Goal: Task Accomplishment & Management: Complete application form

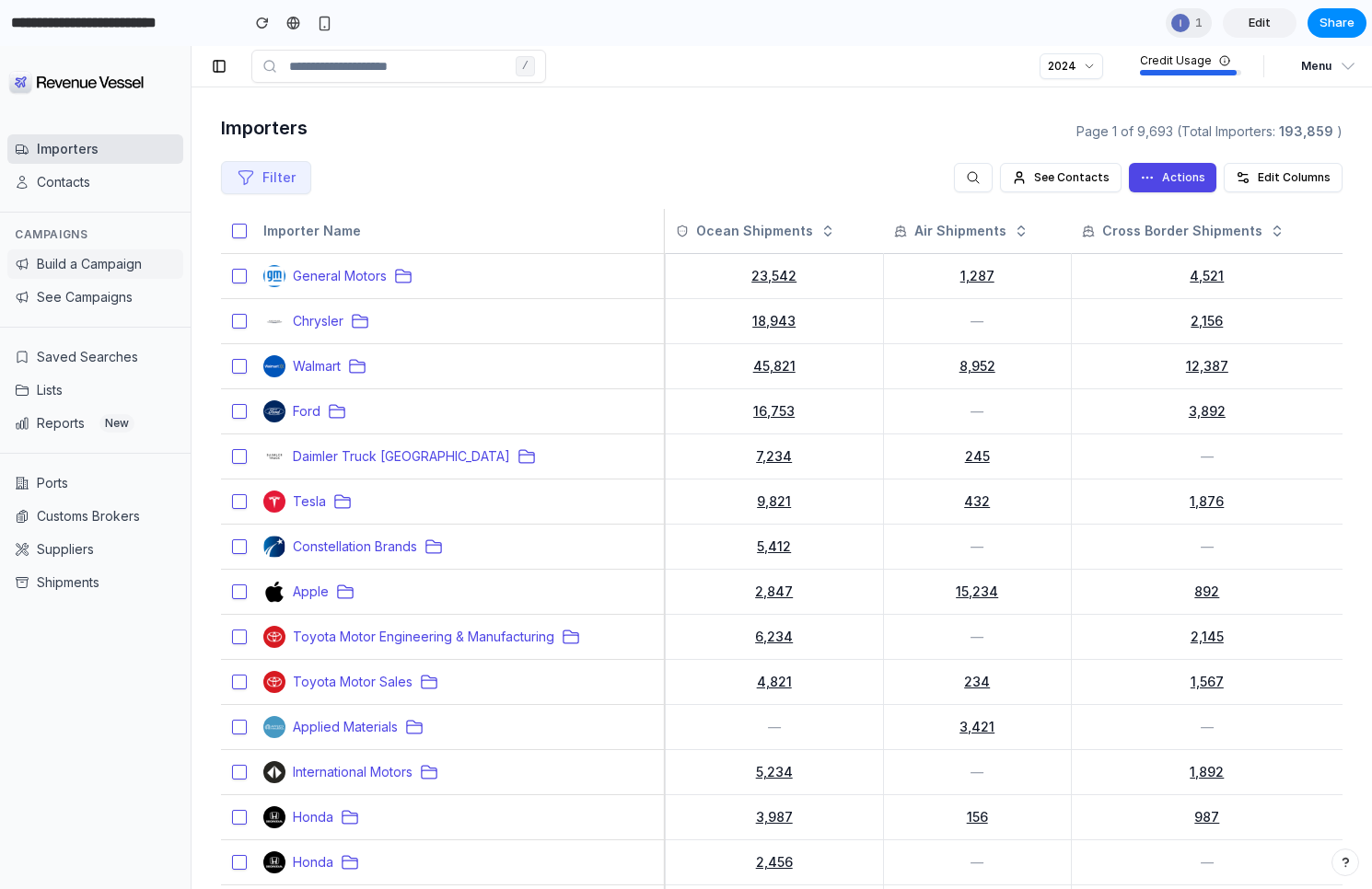
click at [106, 257] on button "Build a Campaign" at bounding box center [95, 264] width 176 height 29
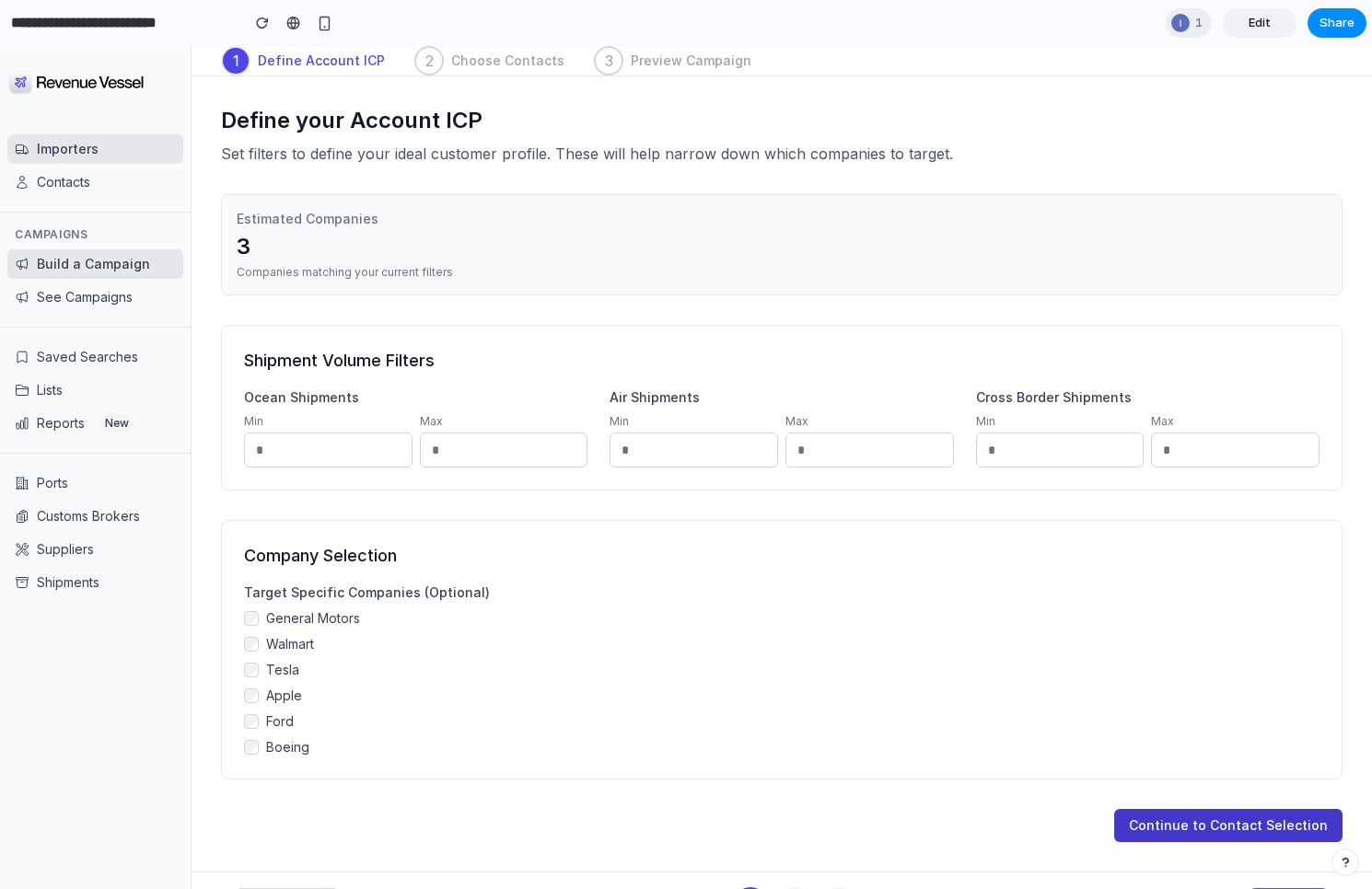
click at [1203, 832] on button "Continue to Contact Selection" at bounding box center [1228, 825] width 229 height 33
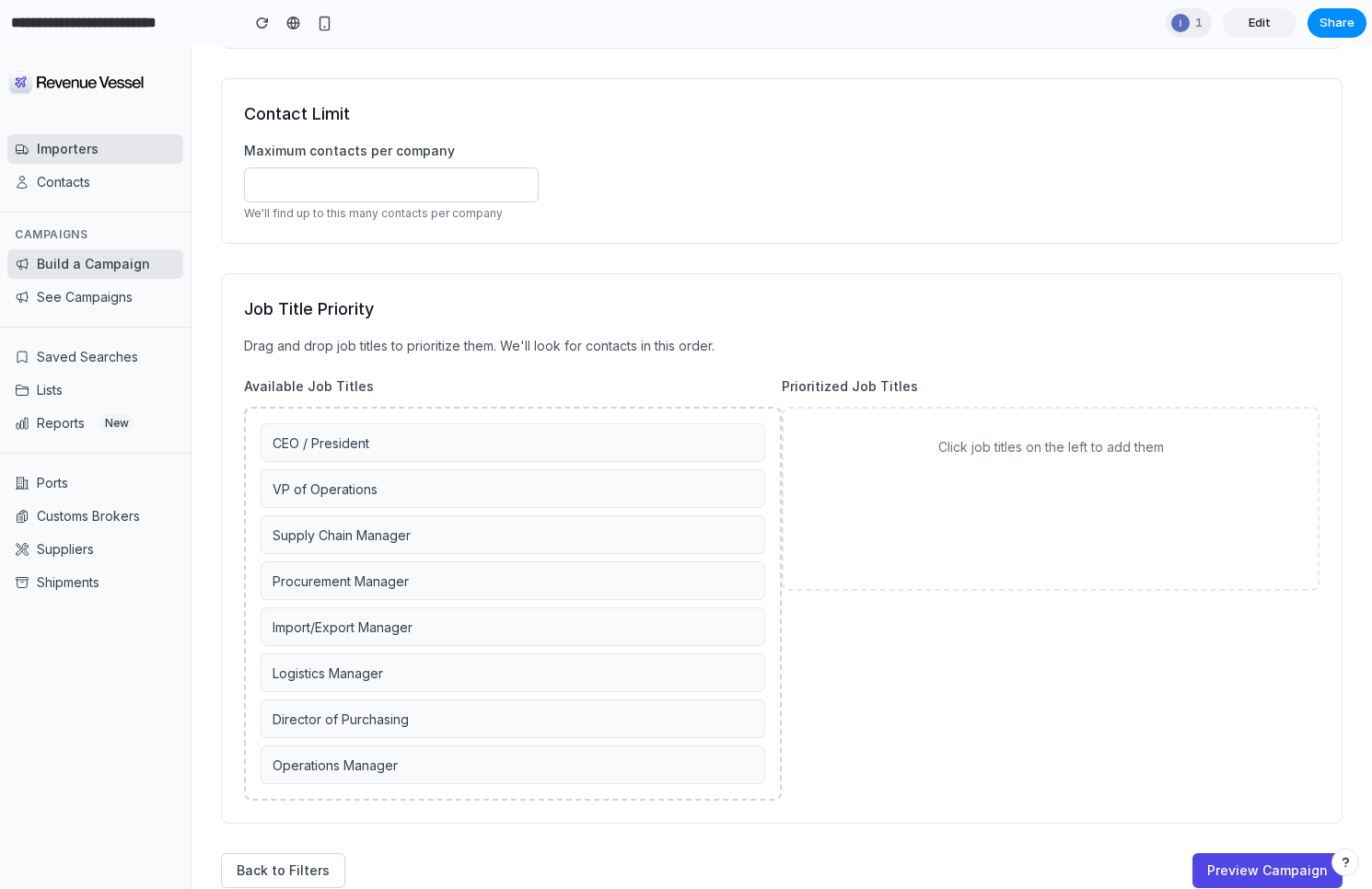
scroll to position [323, 0]
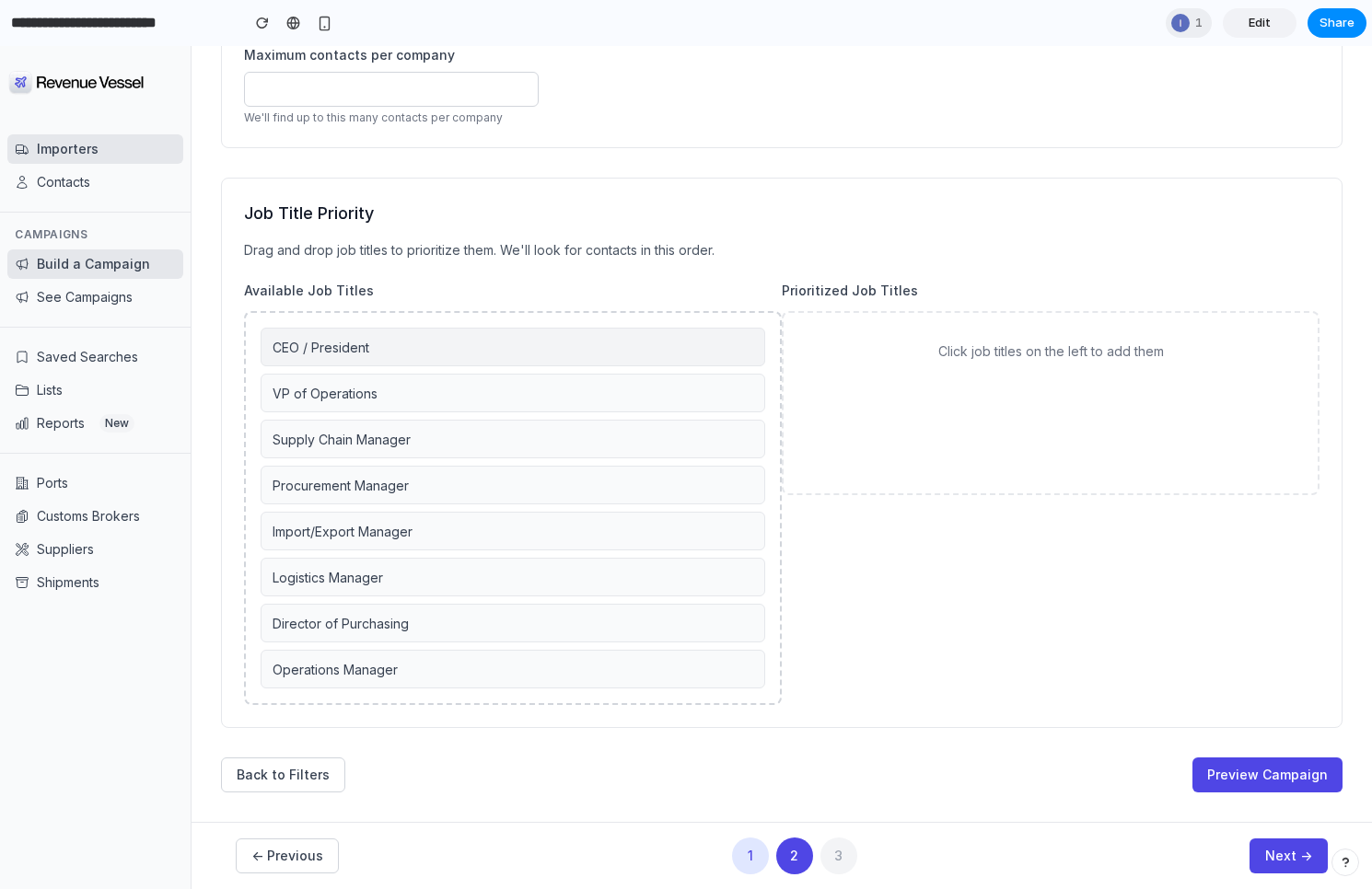
click at [485, 343] on div "CEO / President" at bounding box center [513, 346] width 504 height 38
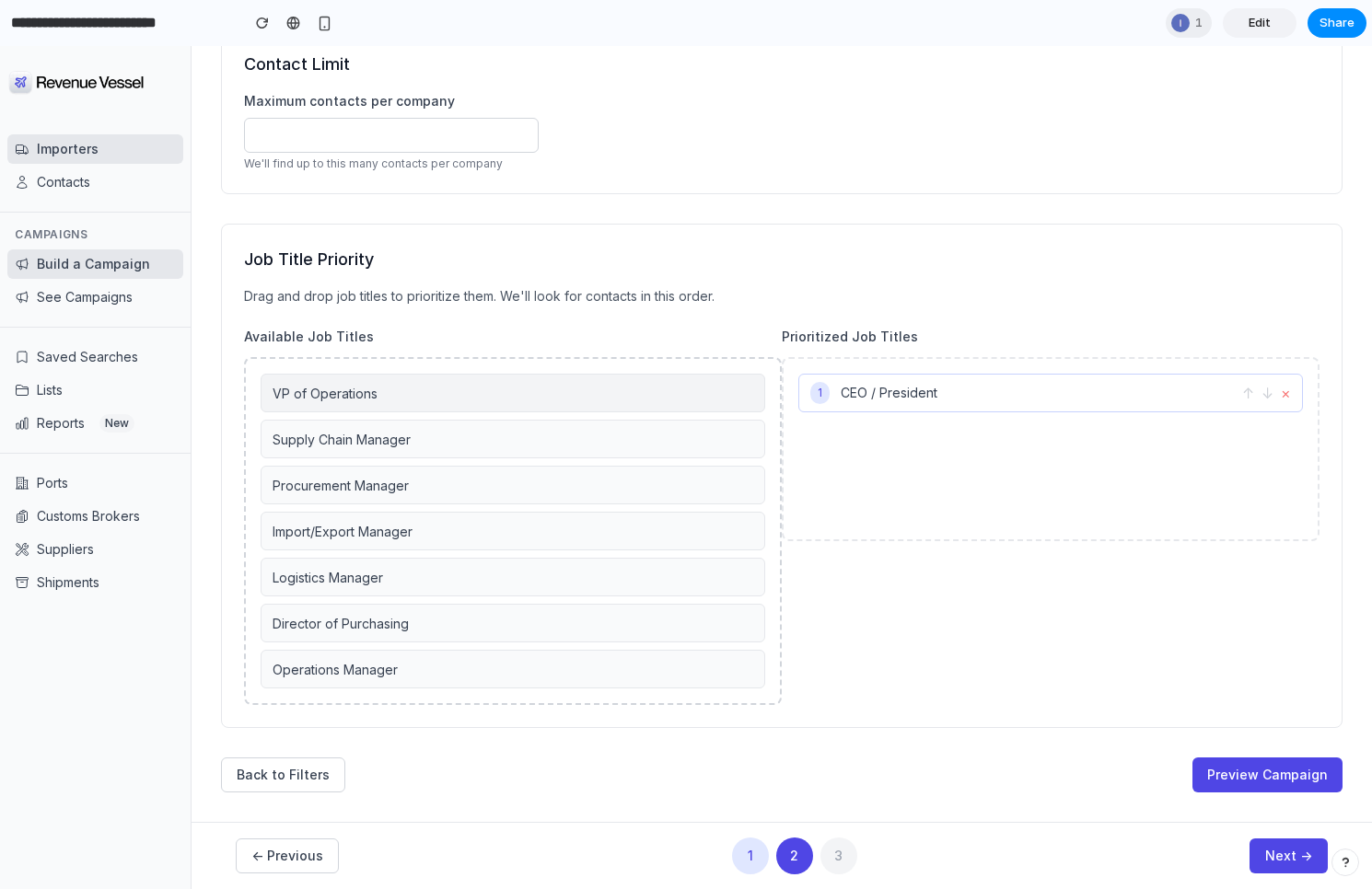
click at [485, 395] on div "VP of Operations" at bounding box center [513, 392] width 504 height 38
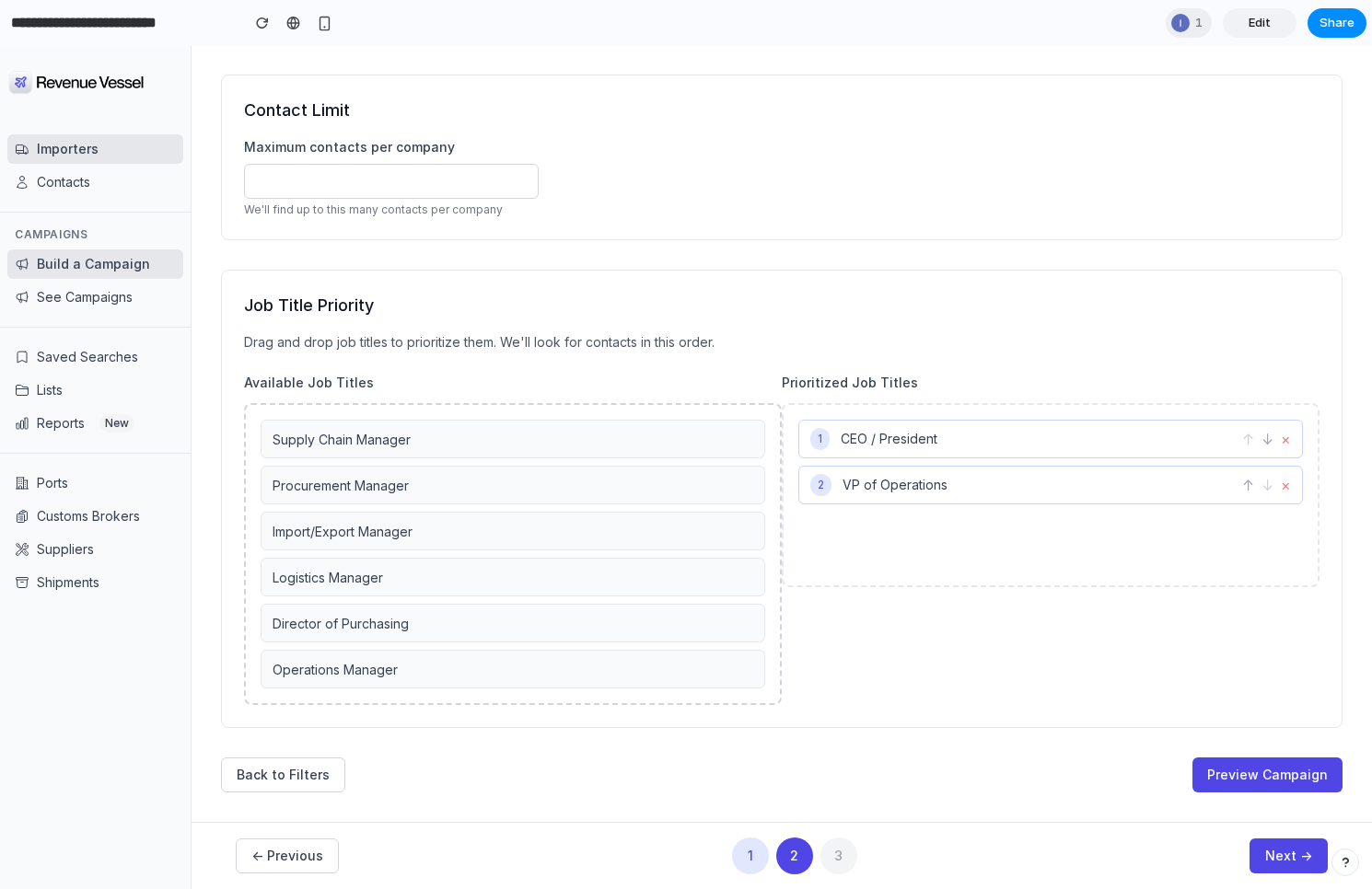
click at [485, 399] on div "Available Job Titles Supply Chain Manager Procurement Manager Import/Export Man…" at bounding box center [513, 539] width 537 height 331
click at [485, 439] on div "Supply Chain Manager" at bounding box center [513, 438] width 504 height 38
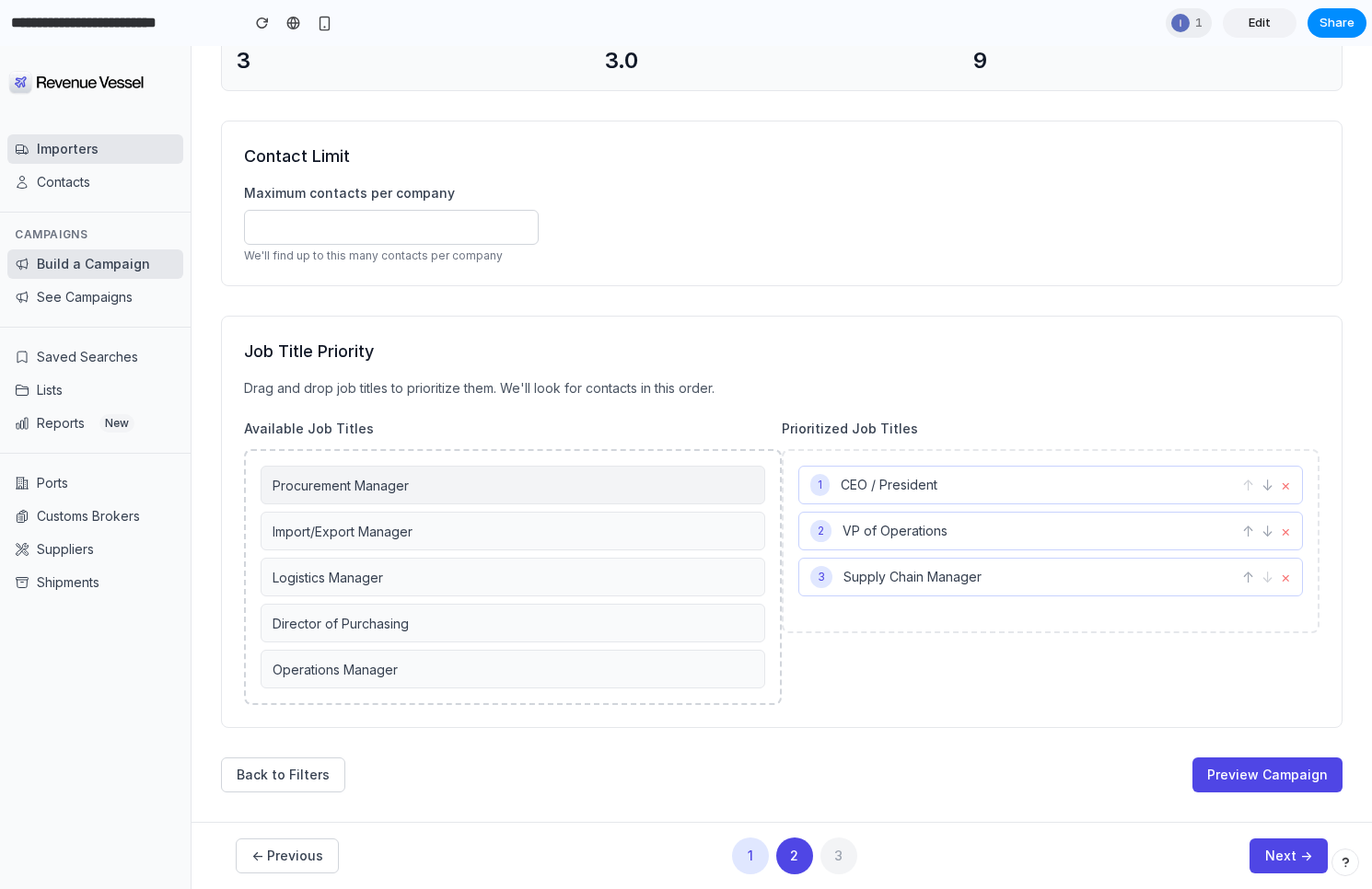
click at [485, 469] on div "Procurement Manager" at bounding box center [513, 484] width 504 height 38
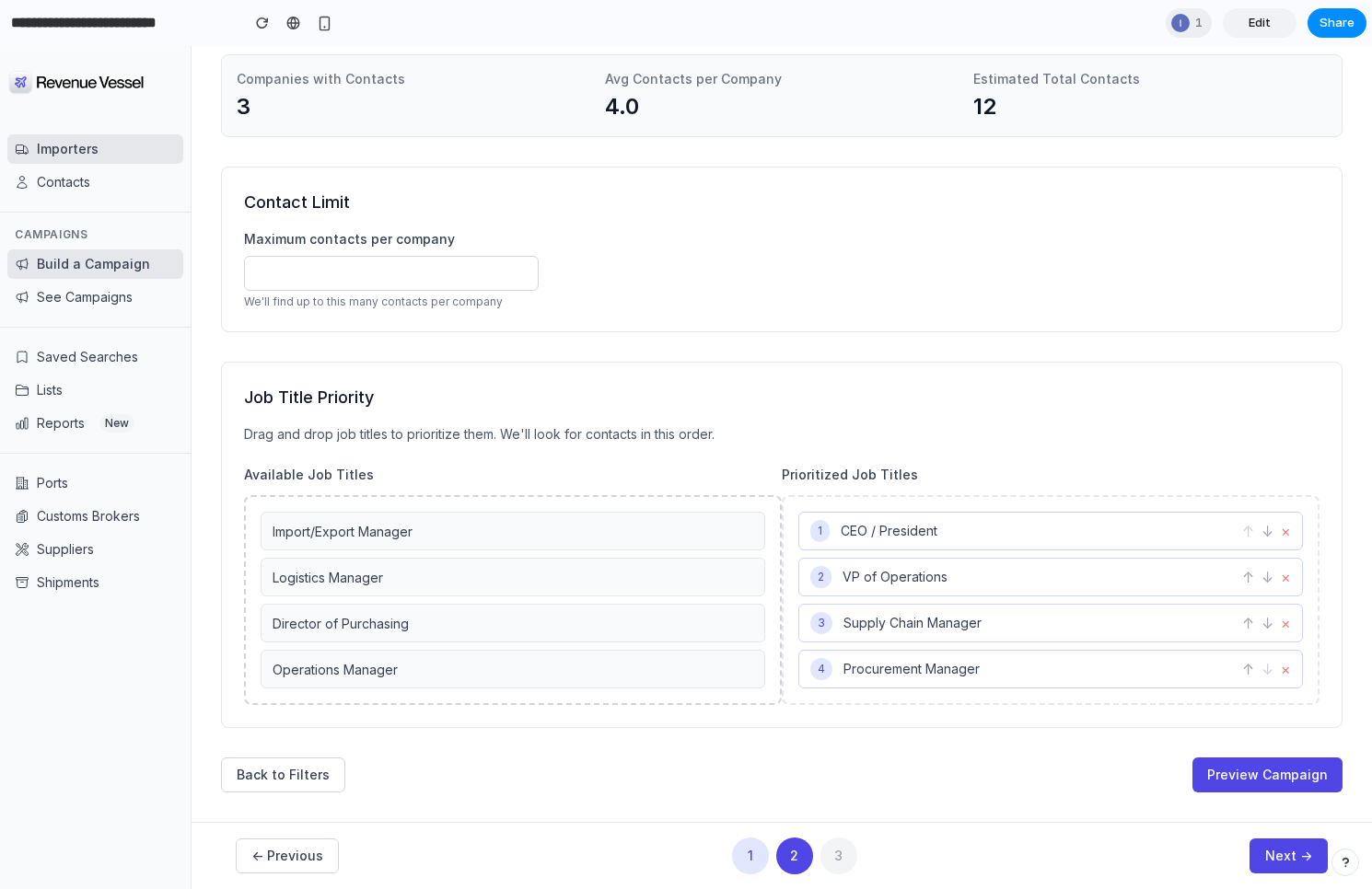
click at [485, 487] on div "Available Job Titles Import/Export Manager Logistics Manager Director of Purcha…" at bounding box center [513, 585] width 537 height 239
click at [486, 568] on div "Logistics Manager" at bounding box center [513, 576] width 504 height 38
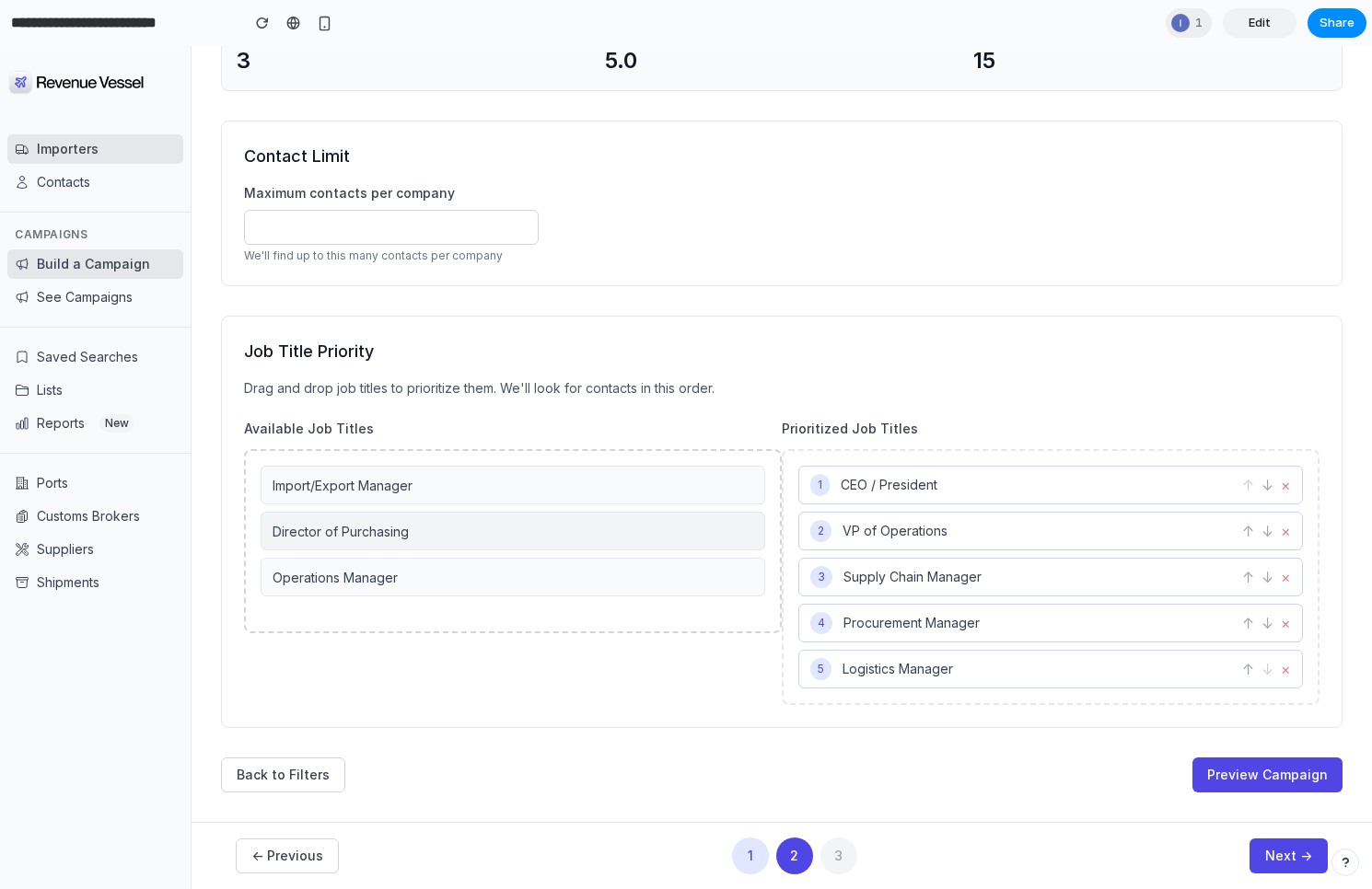
click at [503, 549] on div "Director of Purchasing" at bounding box center [513, 530] width 504 height 38
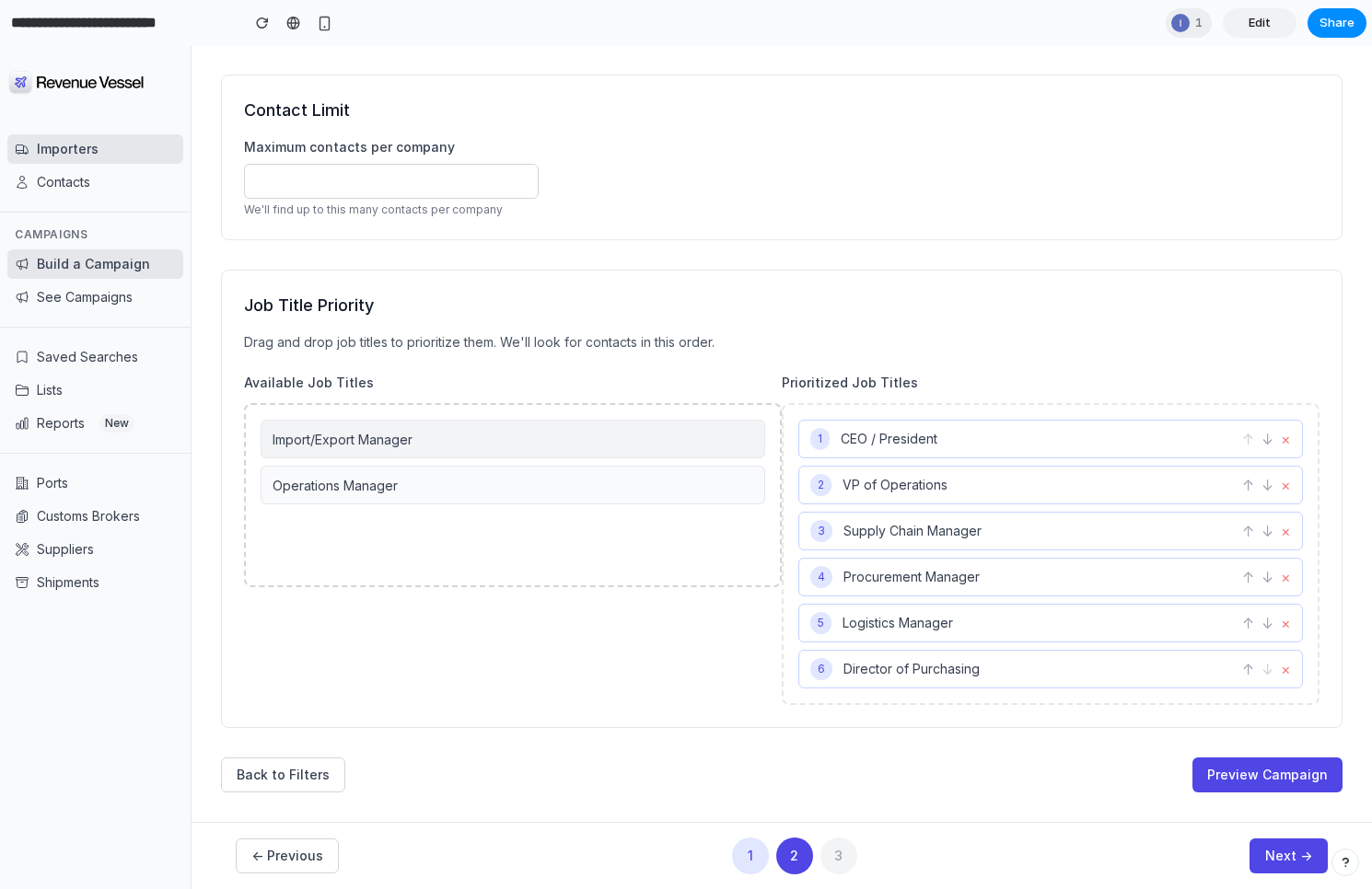
click at [517, 451] on div "Import/Export Manager" at bounding box center [513, 438] width 504 height 38
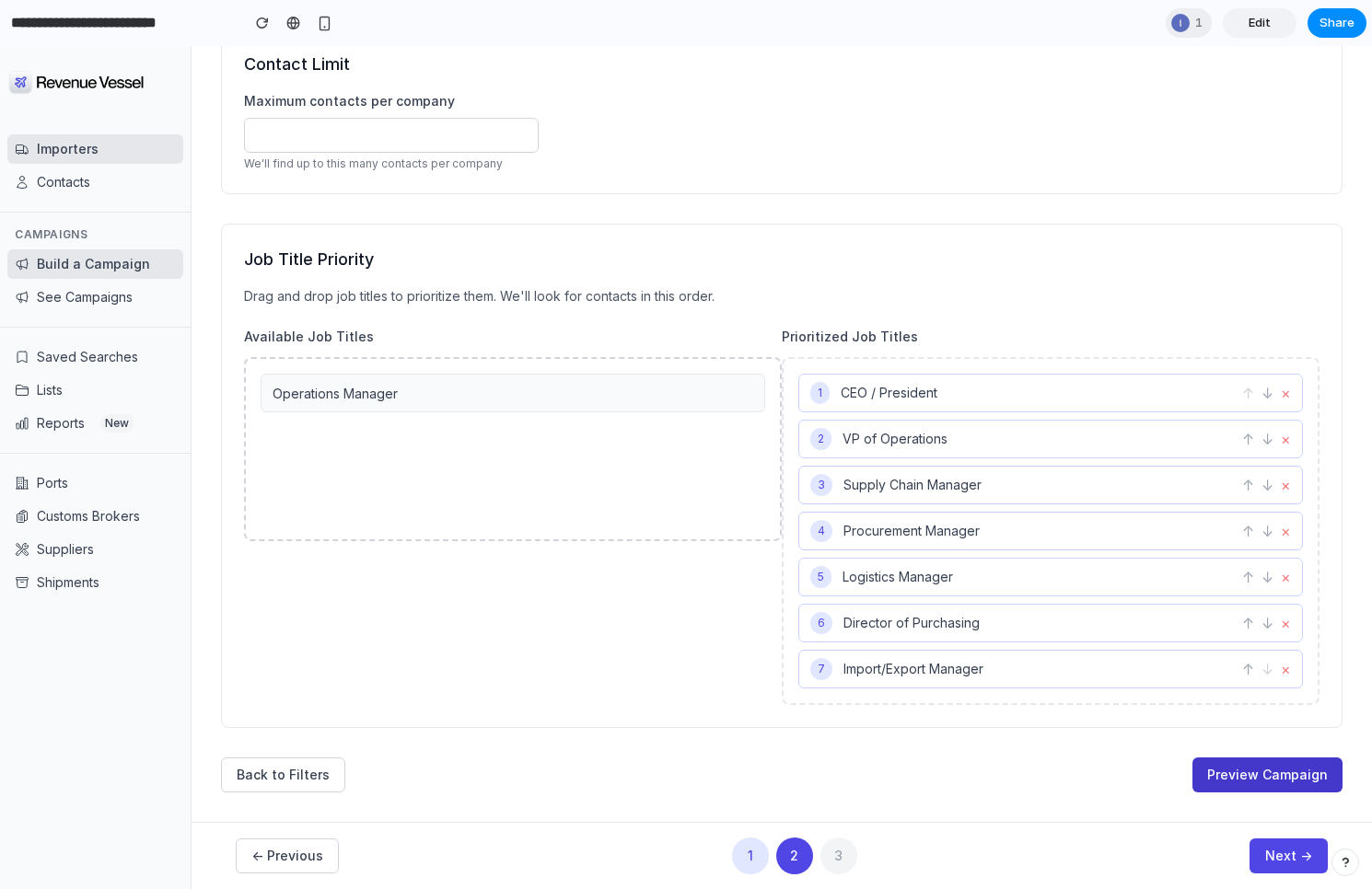
click at [1263, 771] on button "Preview Campaign" at bounding box center [1267, 775] width 150 height 35
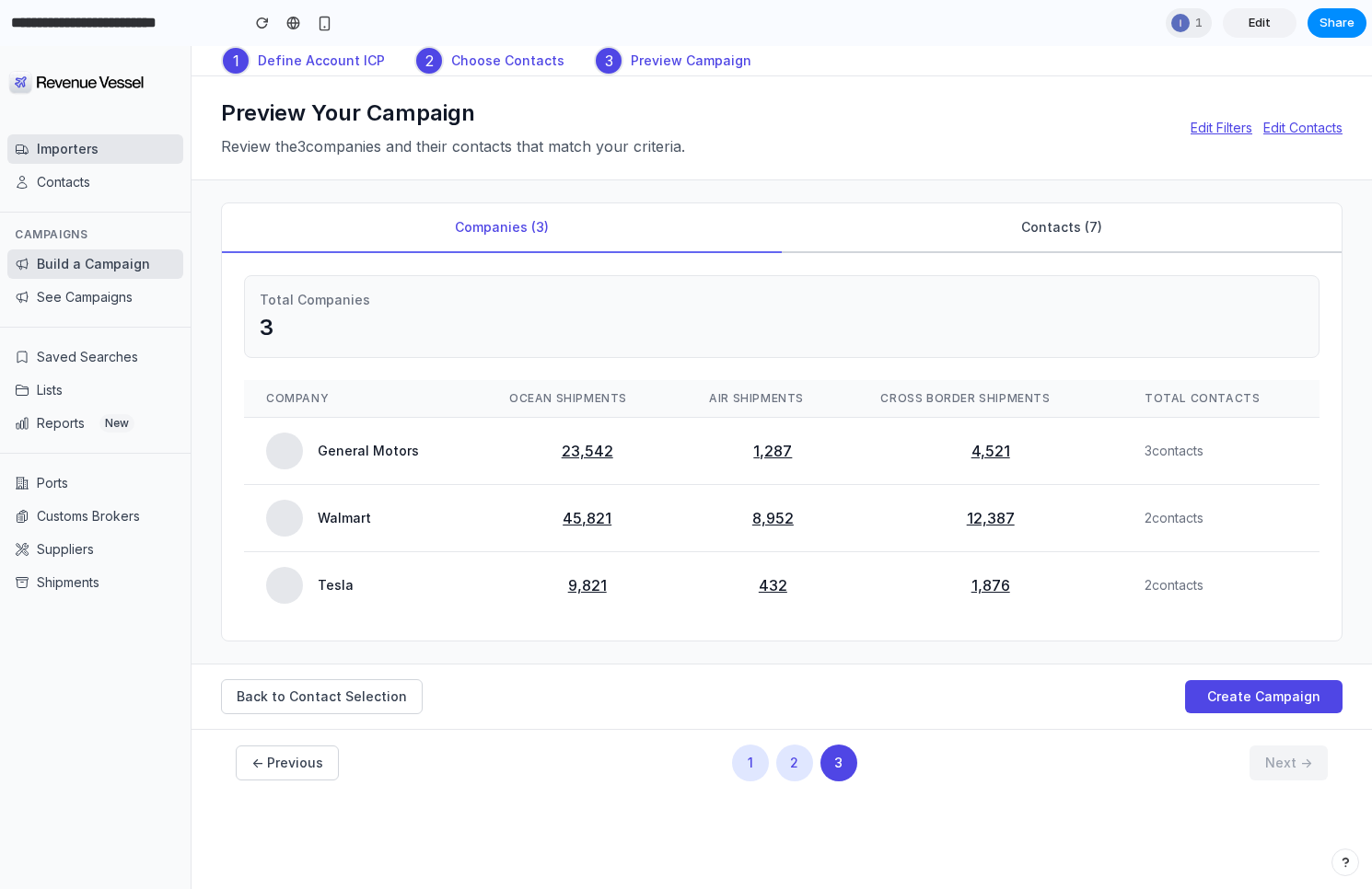
click at [879, 233] on button "Contacts ( 7 )" at bounding box center [1061, 227] width 560 height 50
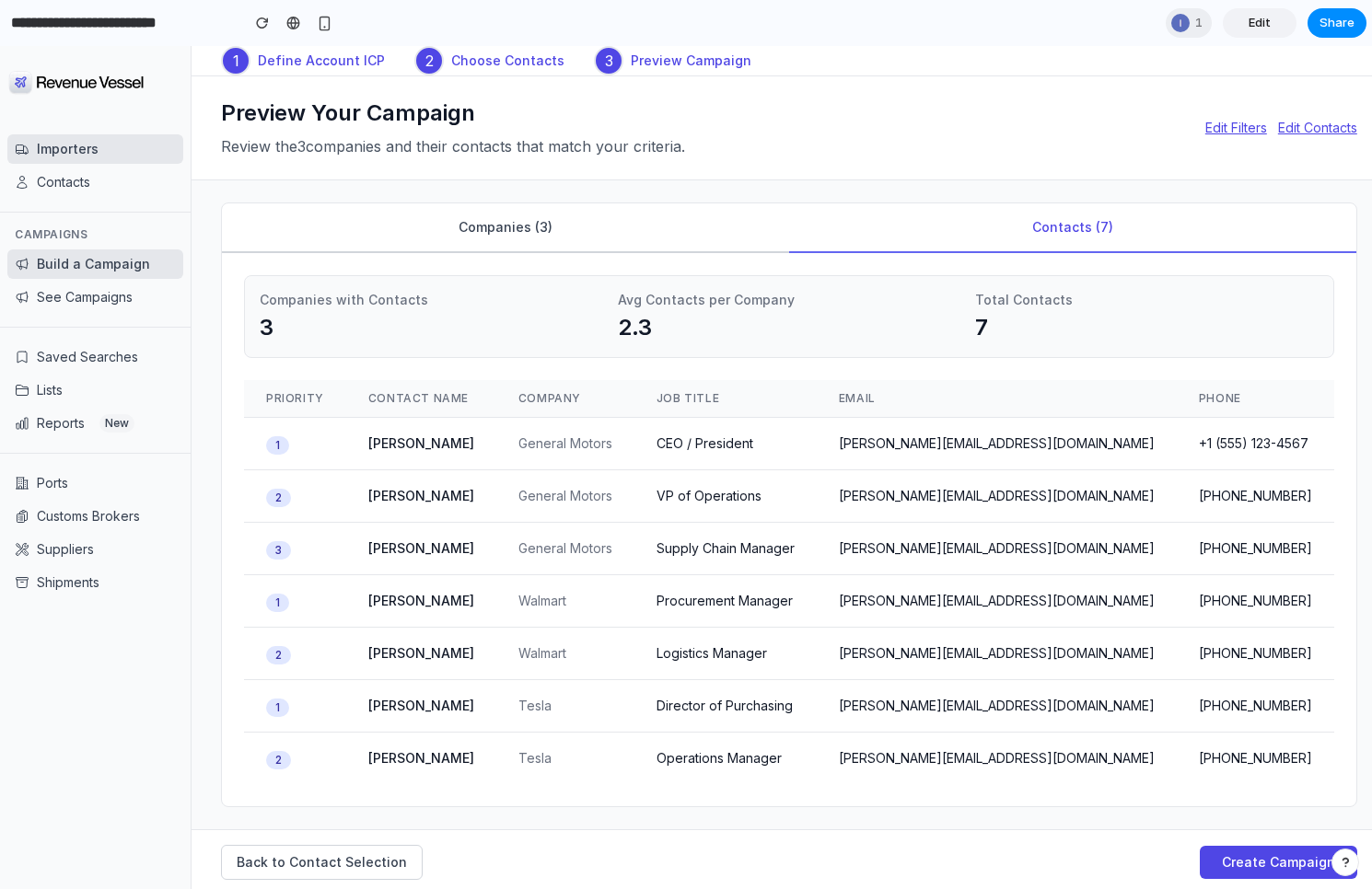
click at [508, 228] on button "Companies ( 3 )" at bounding box center [505, 227] width 567 height 50
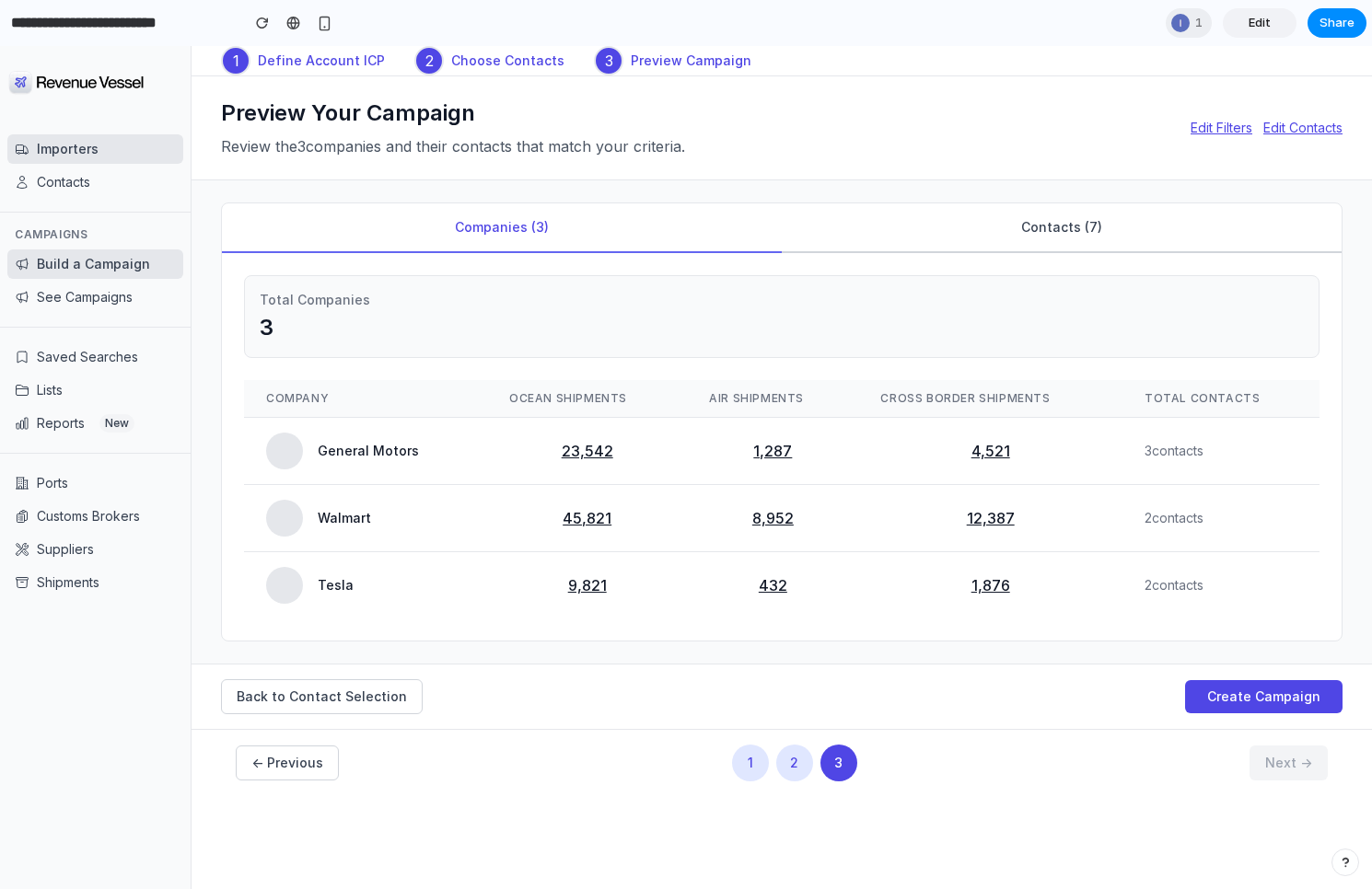
click at [862, 236] on button "Contacts ( 7 )" at bounding box center [1061, 227] width 560 height 50
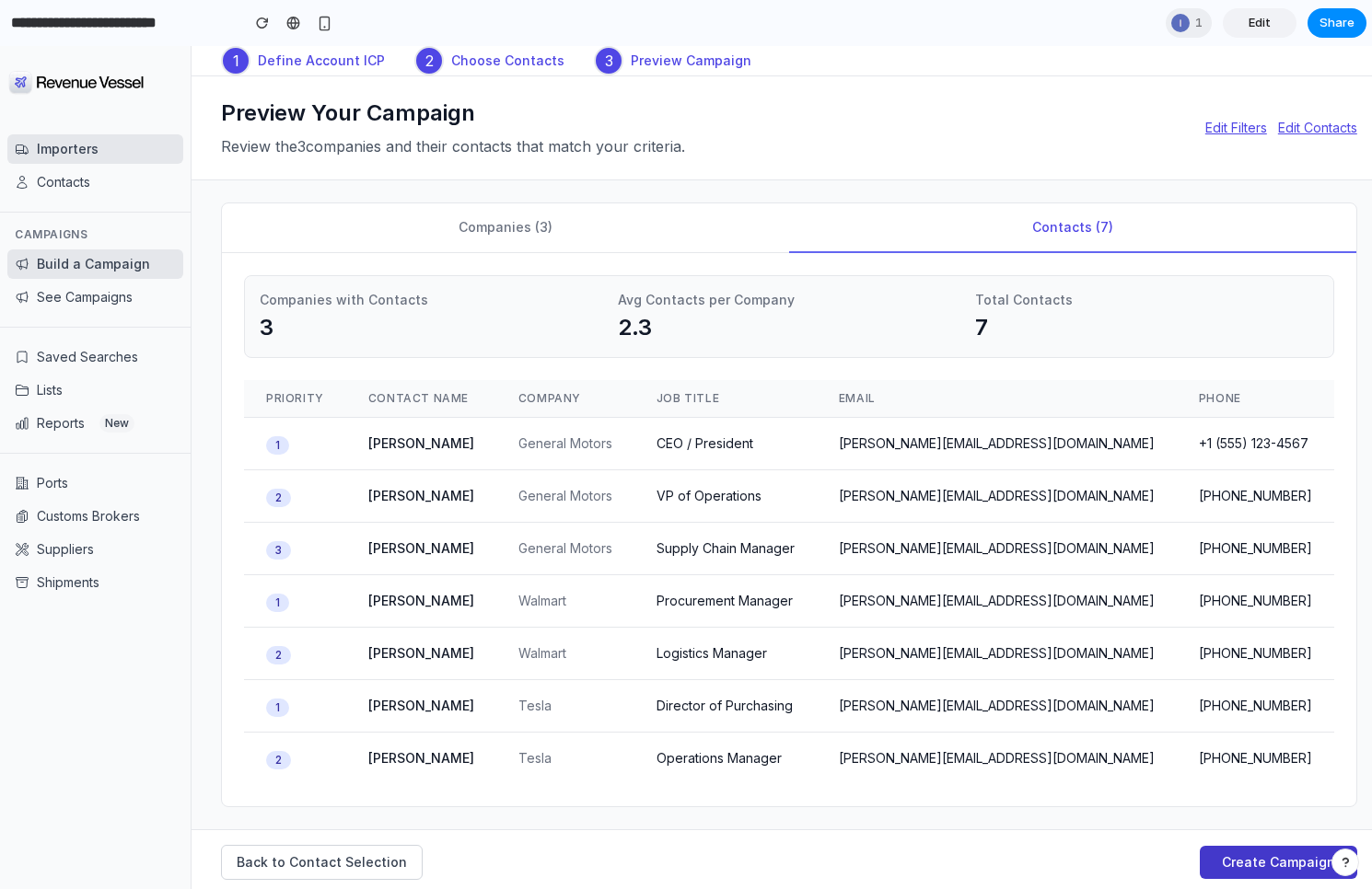
click at [1256, 864] on button "Create Campaign" at bounding box center [1278, 863] width 158 height 33
click at [48, 310] on button "See Campaigns" at bounding box center [95, 297] width 176 height 29
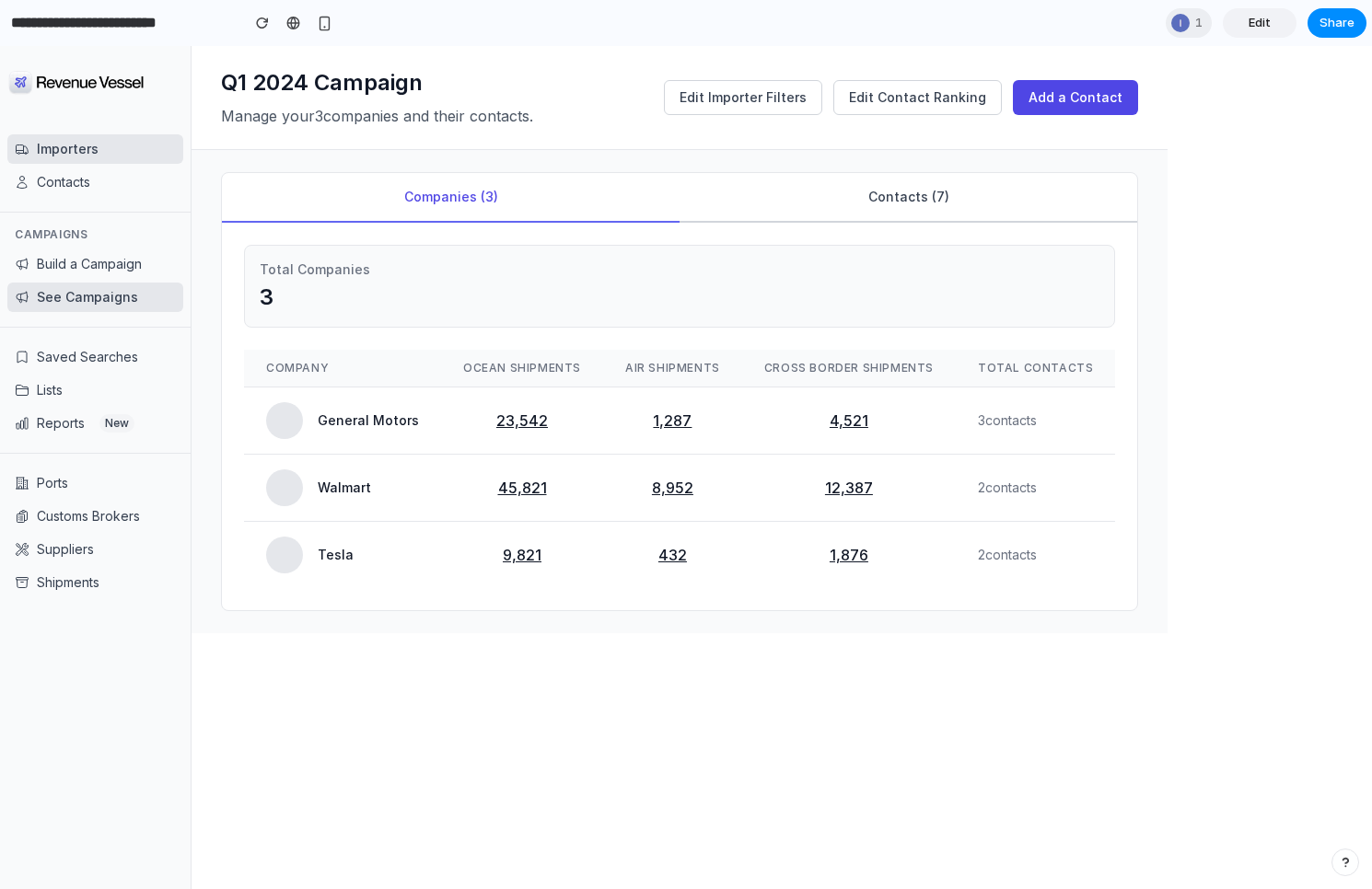
click at [881, 188] on button "Contacts ( 7 )" at bounding box center [908, 197] width 458 height 50
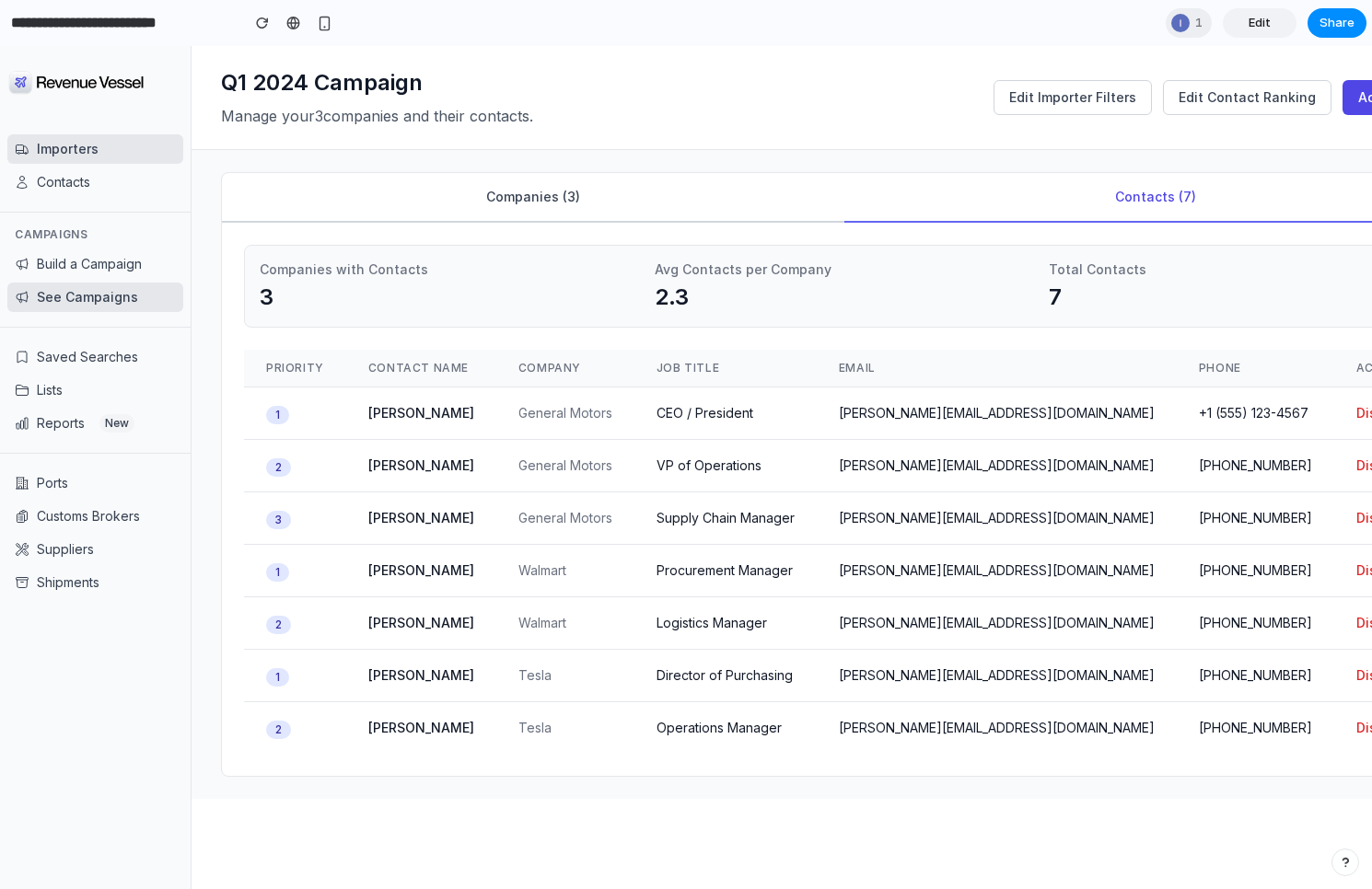
click at [564, 204] on button "Companies ( 3 )" at bounding box center [533, 197] width 623 height 50
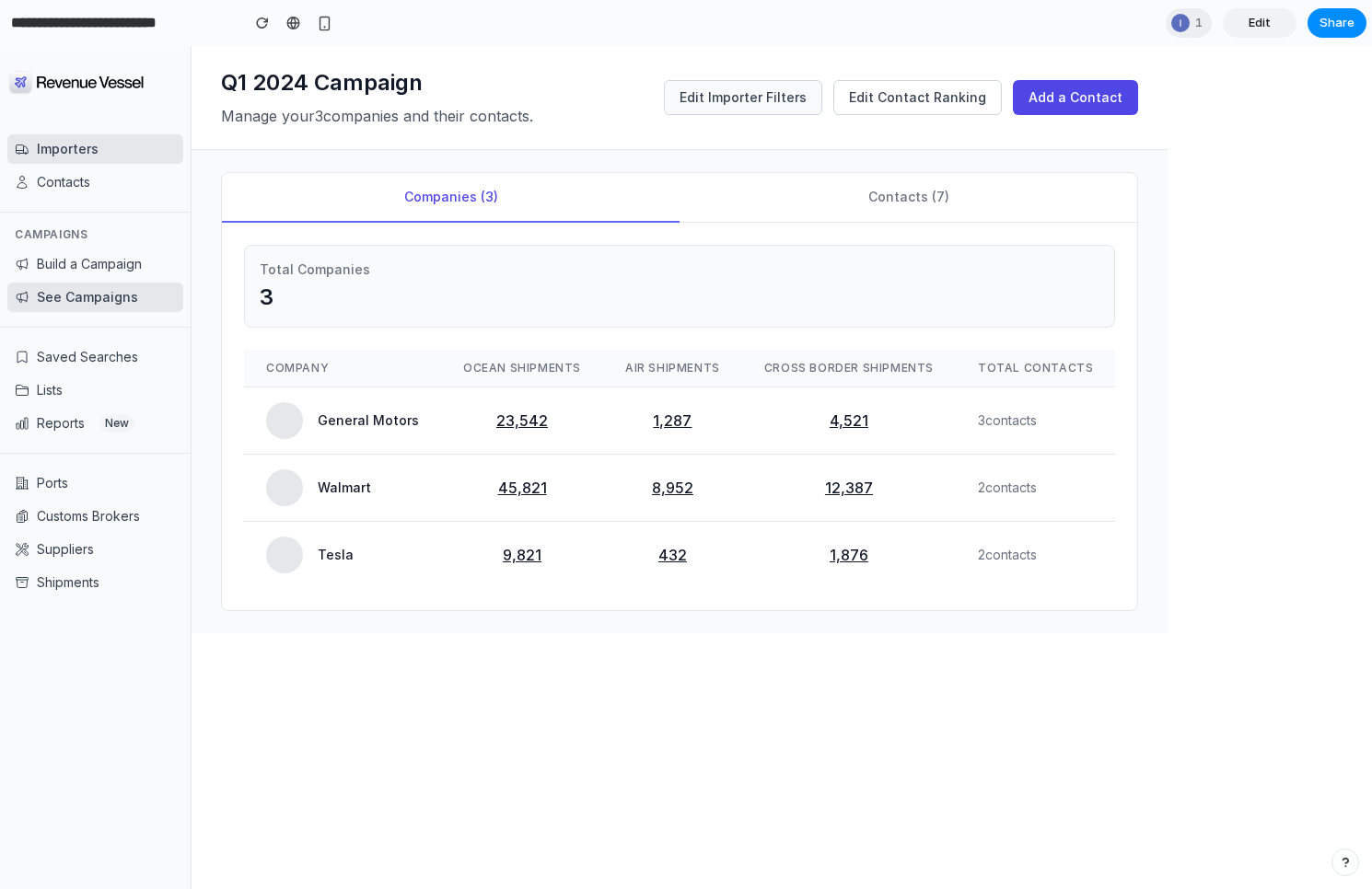
click at [775, 107] on button "Edit Importer Filters" at bounding box center [742, 98] width 158 height 35
